Goal: Task Accomplishment & Management: Complete application form

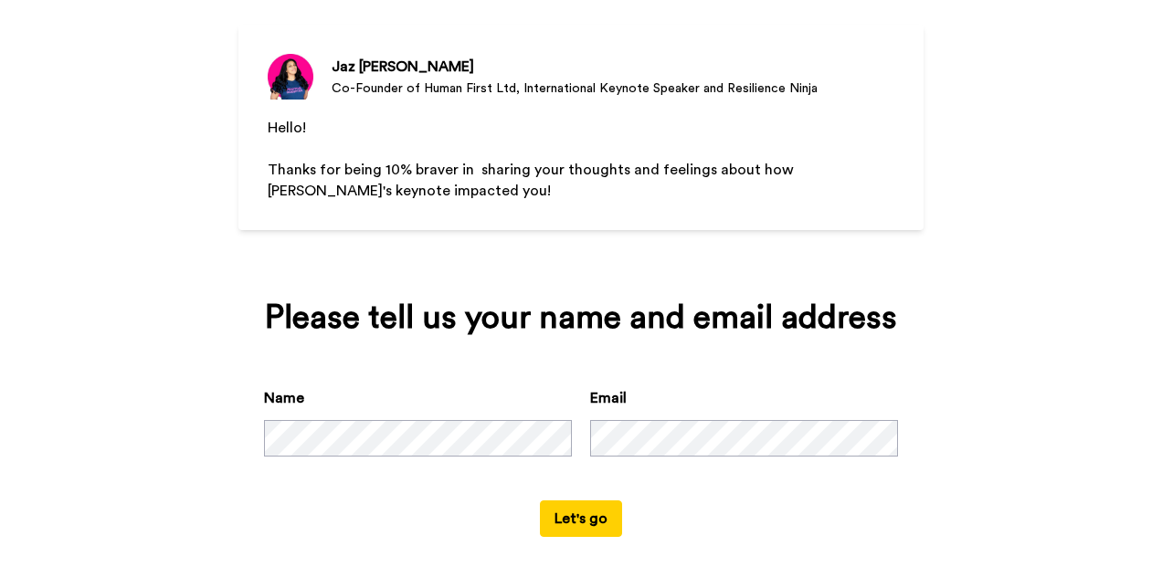
scroll to position [164, 0]
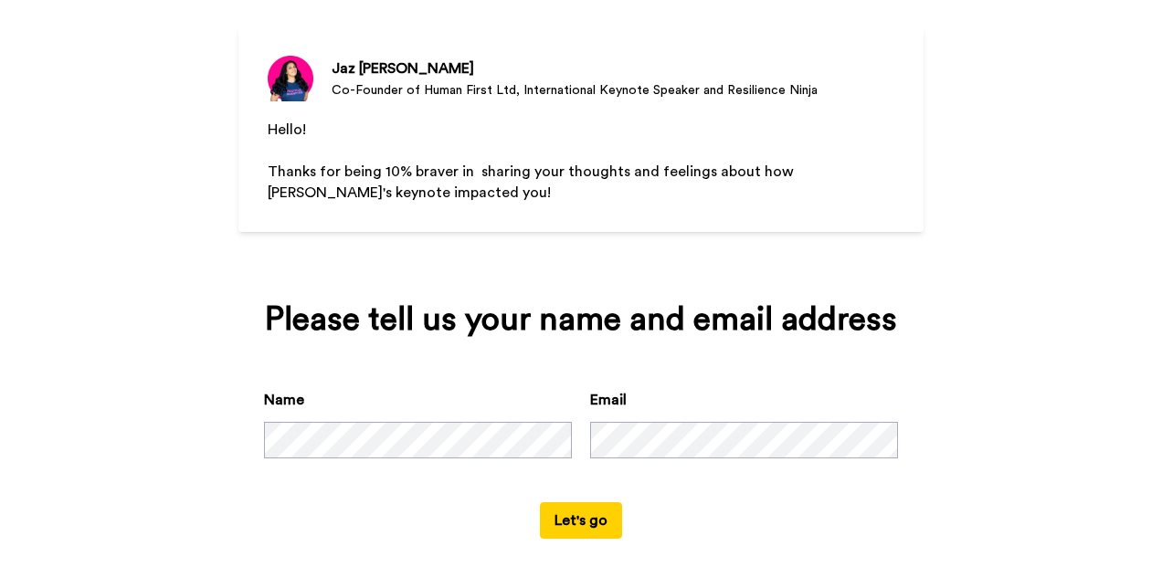
click at [584, 535] on button "Let's go" at bounding box center [581, 520] width 82 height 37
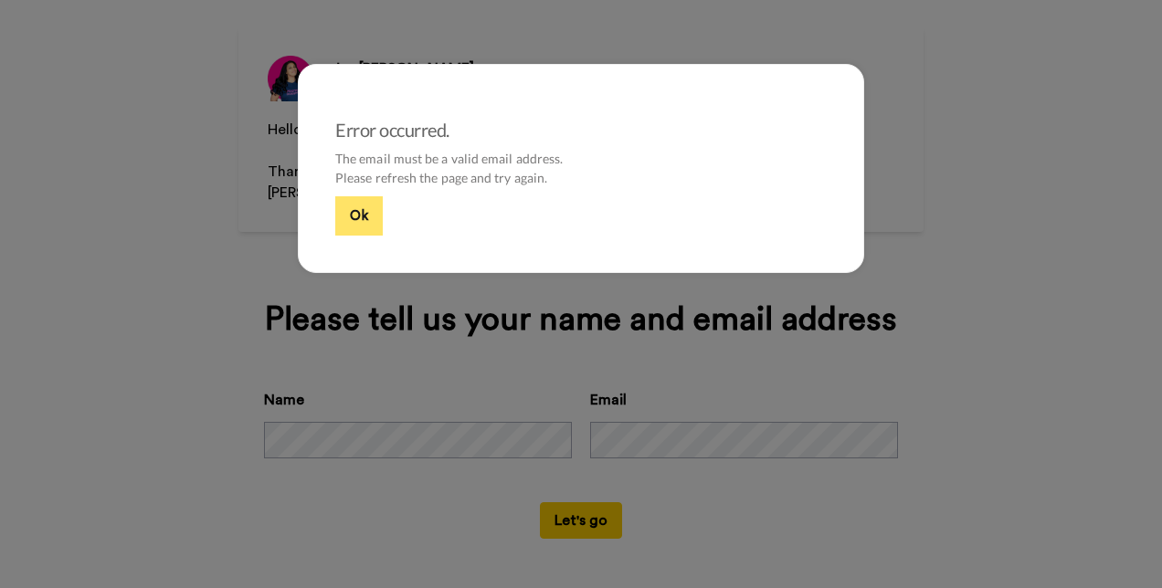
click at [358, 209] on button "Ok" at bounding box center [359, 215] width 48 height 39
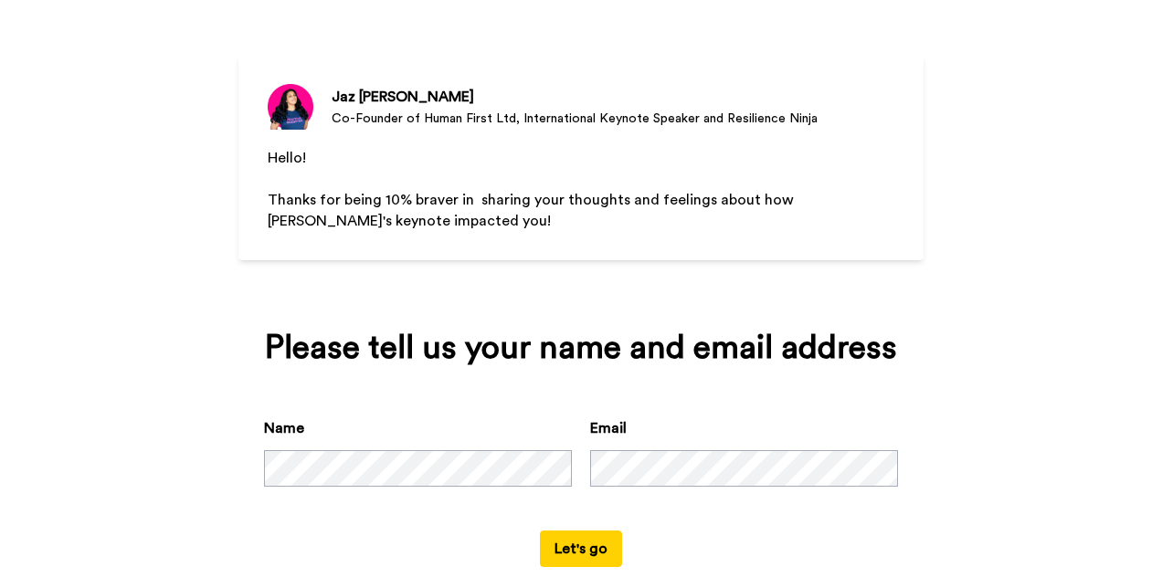
scroll to position [136, 0]
click at [583, 554] on button "Let's go" at bounding box center [581, 548] width 82 height 37
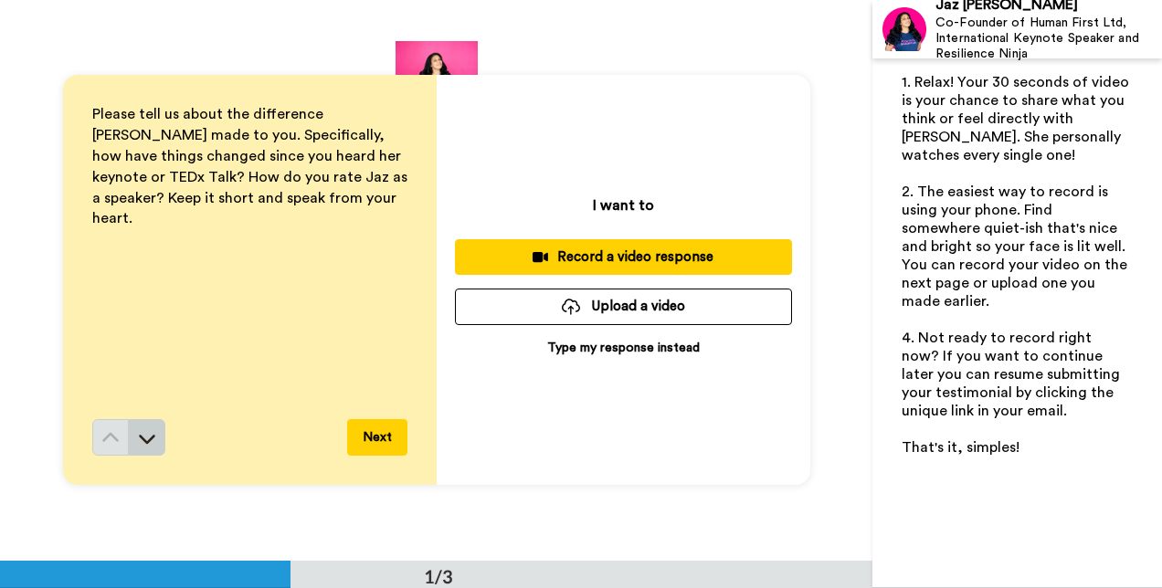
click at [144, 437] on icon at bounding box center [147, 438] width 18 height 18
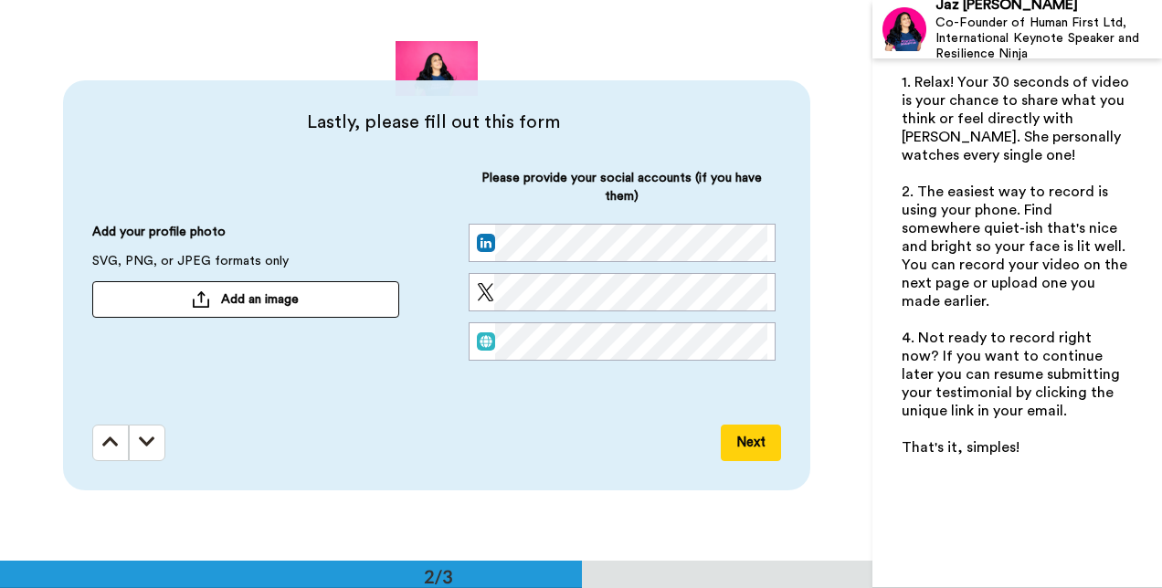
scroll to position [561, 0]
